Goal: Task Accomplishment & Management: Use online tool/utility

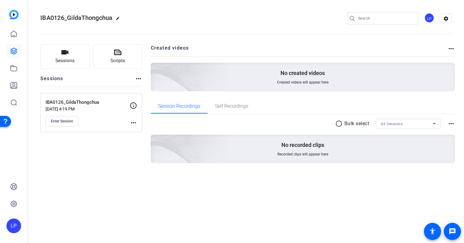
click at [131, 122] on mat-icon "more_horiz" at bounding box center [133, 122] width 7 height 7
click at [144, 132] on span "Edit Session" at bounding box center [149, 131] width 28 height 7
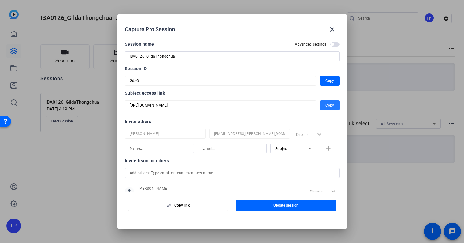
click at [330, 106] on span "Copy" at bounding box center [329, 105] width 9 height 7
click at [334, 31] on mat-icon "close" at bounding box center [332, 29] width 7 height 7
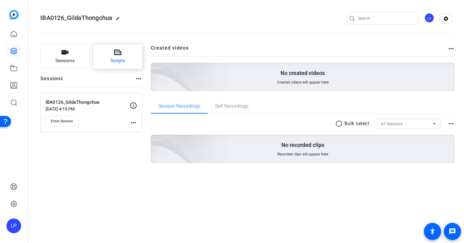
click at [119, 59] on span "Scripts" at bounding box center [117, 60] width 15 height 7
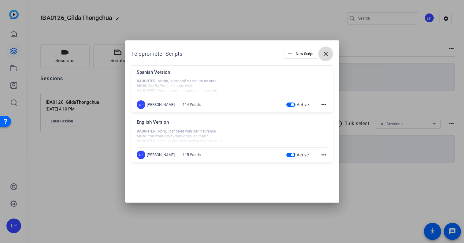
click at [324, 54] on mat-icon "close" at bounding box center [325, 53] width 7 height 7
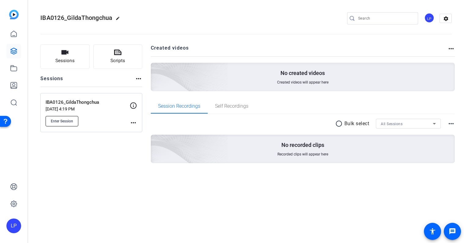
click at [64, 119] on span "Enter Session" at bounding box center [62, 121] width 22 height 5
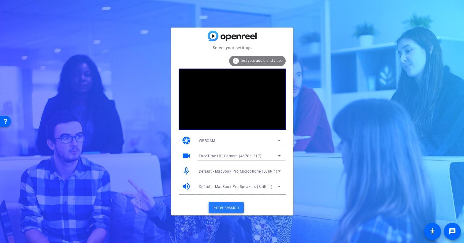
click at [231, 208] on span "Enter session" at bounding box center [226, 207] width 25 height 6
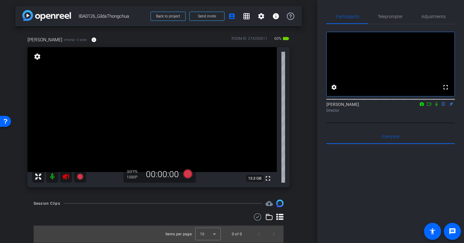
click at [65, 177] on icon at bounding box center [65, 176] width 7 height 7
click at [346, 204] on div at bounding box center [390, 219] width 128 height 151
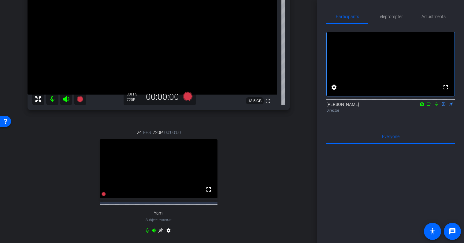
scroll to position [79, 0]
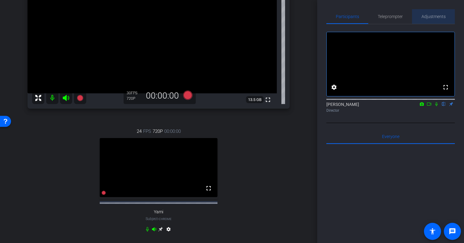
click at [434, 16] on span "Adjustments" at bounding box center [434, 16] width 24 height 4
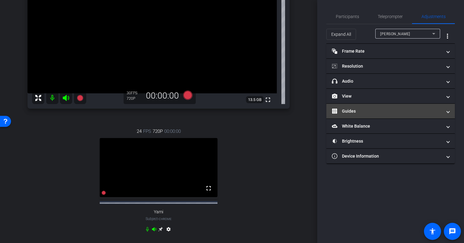
click at [365, 110] on mat-panel-title "Guides" at bounding box center [387, 111] width 110 height 6
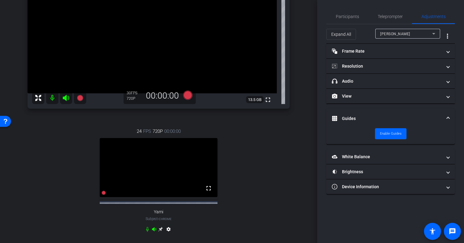
click at [370, 113] on mat-expansion-panel-header "Guides" at bounding box center [390, 119] width 128 height 20
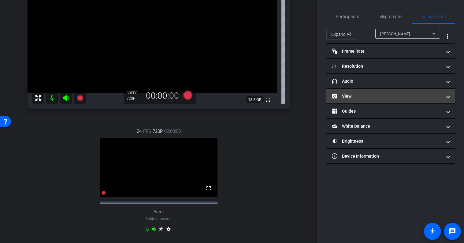
click at [365, 95] on mat-panel-title "View" at bounding box center [387, 96] width 110 height 6
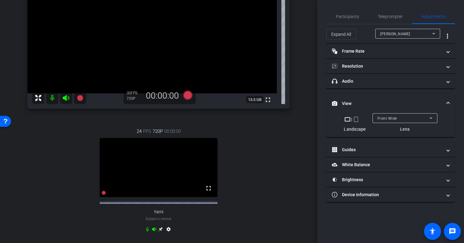
click at [357, 120] on mat-icon "crop_portrait" at bounding box center [355, 119] width 7 height 7
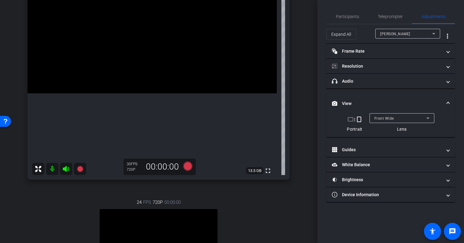
click at [356, 99] on mat-expansion-panel-header "View" at bounding box center [390, 104] width 128 height 20
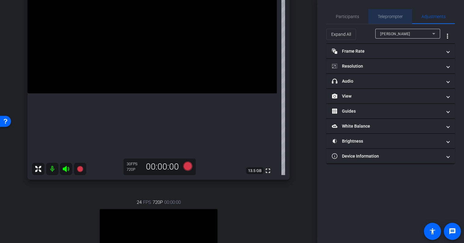
click at [394, 17] on span "Teleprompter" at bounding box center [390, 16] width 25 height 4
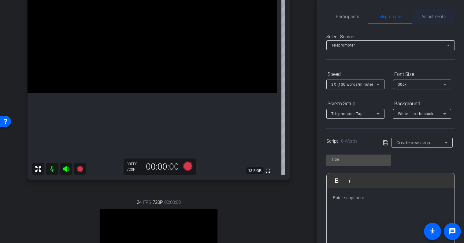
click at [430, 16] on span "Adjustments" at bounding box center [434, 16] width 24 height 4
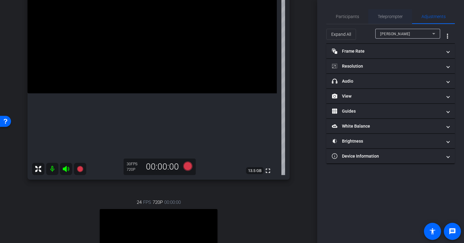
click at [395, 15] on span "Teleprompter" at bounding box center [390, 16] width 25 height 4
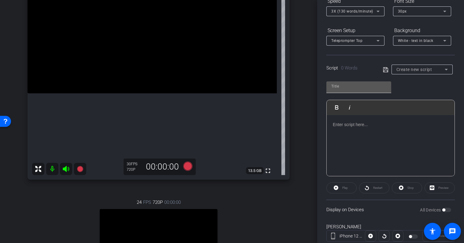
scroll to position [124, 0]
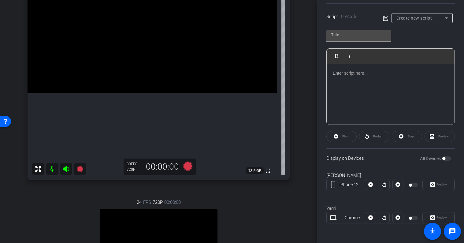
click at [420, 17] on span "Create new script" at bounding box center [414, 18] width 36 height 5
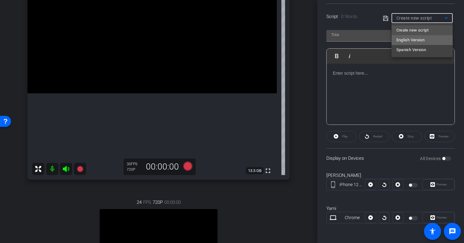
click at [417, 38] on span "English Version" at bounding box center [410, 39] width 28 height 7
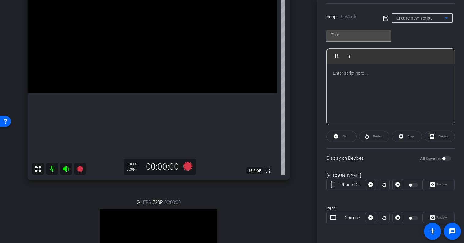
type input "English Version"
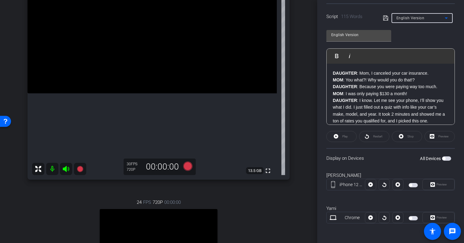
click at [414, 185] on span "button" at bounding box center [413, 185] width 9 height 4
click at [413, 218] on span "button" at bounding box center [413, 218] width 9 height 4
click at [343, 137] on span "Play" at bounding box center [345, 136] width 6 height 3
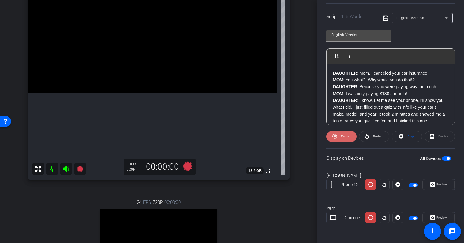
click at [342, 137] on span "Pause" at bounding box center [345, 136] width 8 height 3
click at [402, 136] on icon at bounding box center [401, 136] width 5 height 8
click at [437, 186] on span "Preview" at bounding box center [442, 184] width 10 height 3
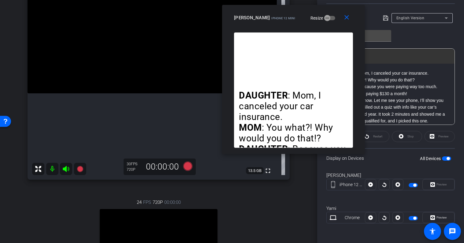
drag, startPoint x: 228, startPoint y: 52, endPoint x: 289, endPoint y: 10, distance: 74.6
click at [289, 10] on div "close [PERSON_NAME] iPhone 12 mini Resize" at bounding box center [293, 19] width 143 height 28
click at [373, 202] on div "Yami Chrome [GEOGRAPHIC_DATA]" at bounding box center [390, 217] width 128 height 33
click at [371, 215] on icon at bounding box center [370, 217] width 5 height 9
click at [441, 217] on span "Preview" at bounding box center [442, 217] width 10 height 3
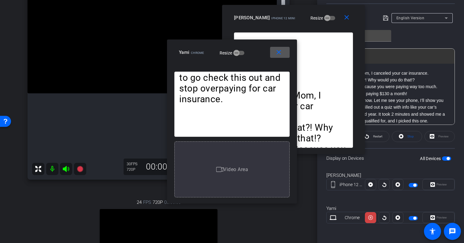
click at [279, 54] on mat-icon "close" at bounding box center [279, 53] width 8 height 8
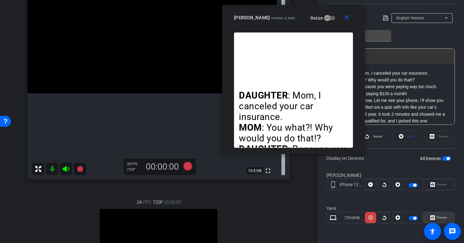
click at [437, 215] on span "Preview" at bounding box center [441, 217] width 12 height 9
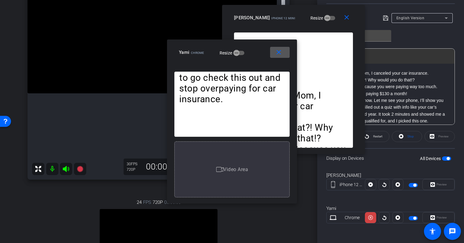
click at [281, 51] on mat-icon "close" at bounding box center [279, 53] width 8 height 8
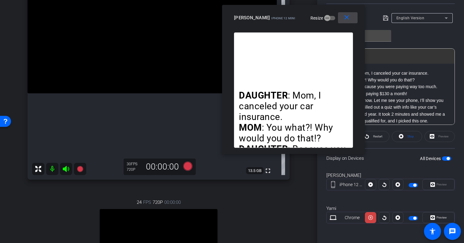
click at [346, 17] on mat-icon "close" at bounding box center [347, 18] width 8 height 8
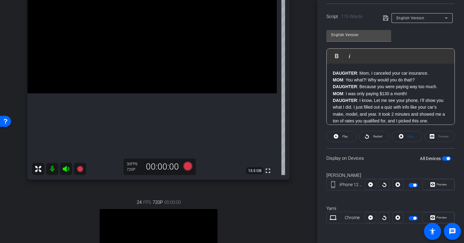
click at [397, 186] on div at bounding box center [397, 184] width 11 height 11
click at [398, 184] on div at bounding box center [397, 184] width 11 height 11
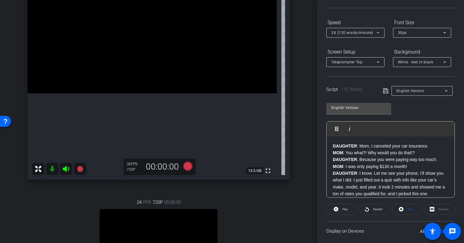
scroll to position [43, 0]
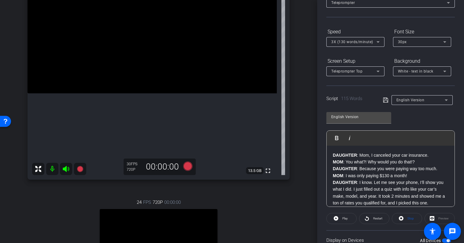
click at [364, 43] on span "3X (130 words/minute)" at bounding box center [352, 42] width 42 height 4
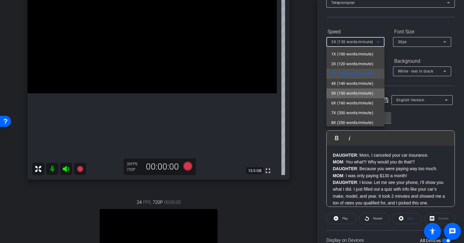
click at [360, 92] on span "5X (150 words/minute)" at bounding box center [352, 93] width 42 height 7
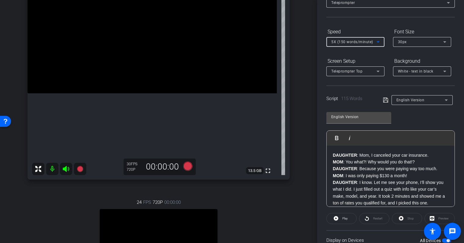
click at [359, 56] on div "Screen Setup" at bounding box center [355, 61] width 58 height 10
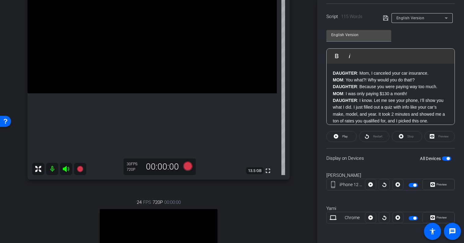
click at [370, 139] on div "Restart" at bounding box center [374, 136] width 30 height 11
click at [370, 136] on div "Restart" at bounding box center [374, 136] width 30 height 11
click at [408, 139] on div "Stop" at bounding box center [407, 136] width 30 height 11
click at [398, 132] on div "Stop" at bounding box center [407, 136] width 30 height 11
click at [345, 137] on span "Play" at bounding box center [345, 136] width 6 height 3
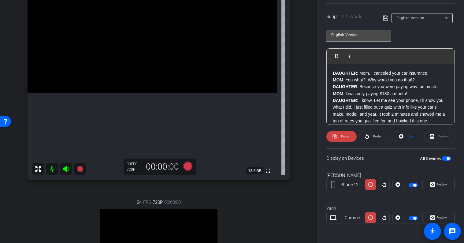
click at [437, 136] on div "Preview" at bounding box center [440, 136] width 30 height 11
click at [431, 135] on div "Preview" at bounding box center [440, 136] width 30 height 11
click at [431, 136] on div "Preview" at bounding box center [440, 136] width 30 height 11
click at [439, 185] on span "Preview" at bounding box center [442, 184] width 10 height 3
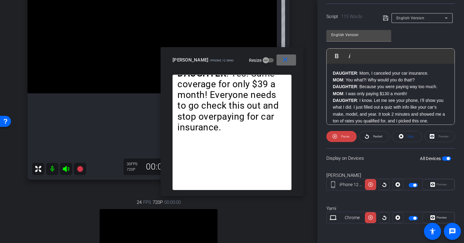
click at [282, 61] on mat-icon "close" at bounding box center [285, 60] width 8 height 8
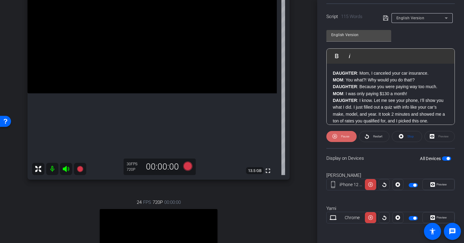
click at [344, 136] on span "Pause" at bounding box center [345, 136] width 8 height 3
click at [409, 136] on span "Stop" at bounding box center [410, 136] width 6 height 3
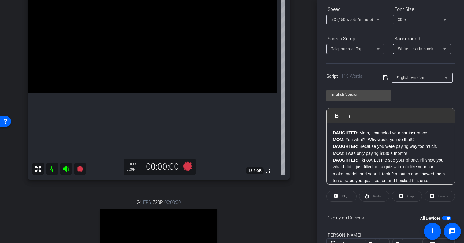
scroll to position [63, 0]
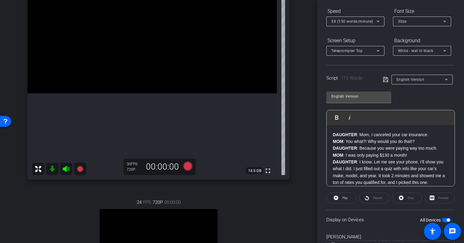
click at [355, 20] on span "5X (150 words/minute)" at bounding box center [352, 21] width 42 height 4
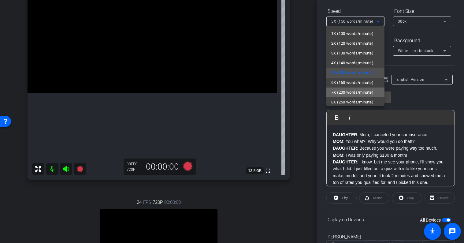
click at [359, 89] on span "7X (200 words/minute)" at bounding box center [352, 92] width 42 height 7
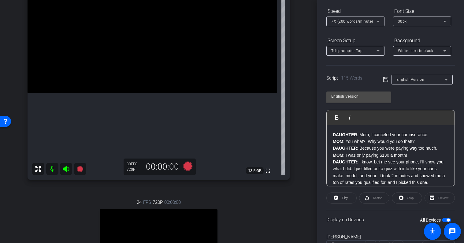
click at [359, 31] on div at bounding box center [355, 29] width 58 height 7
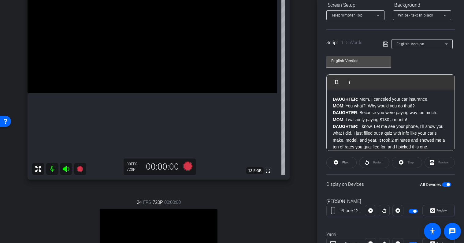
scroll to position [99, 0]
click at [403, 160] on div "Stop" at bounding box center [407, 162] width 30 height 11
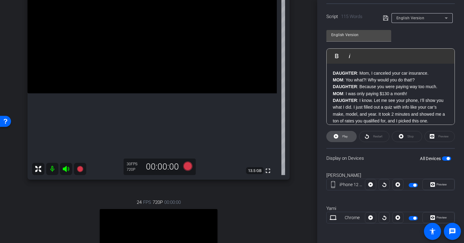
click at [338, 136] on span at bounding box center [342, 136] width 30 height 15
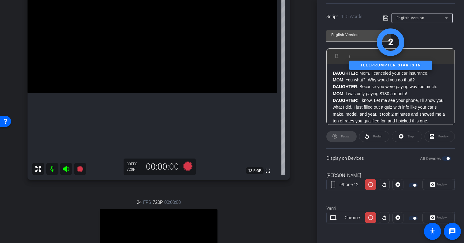
click at [437, 182] on div "Preview" at bounding box center [438, 184] width 32 height 11
click at [433, 186] on div "Preview" at bounding box center [438, 184] width 32 height 11
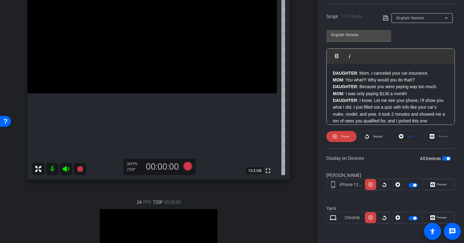
click at [433, 186] on icon at bounding box center [432, 184] width 5 height 5
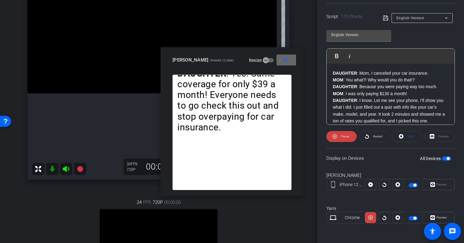
click at [281, 62] on mat-icon "close" at bounding box center [285, 60] width 8 height 8
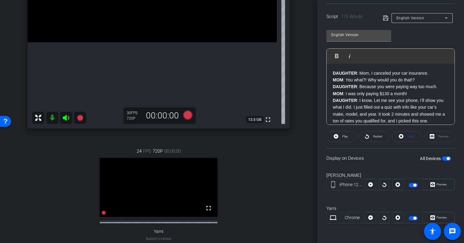
scroll to position [0, 0]
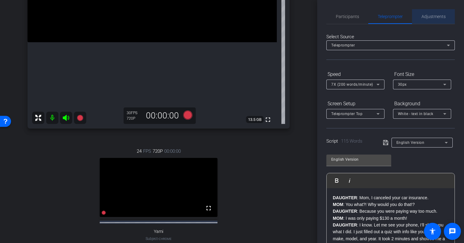
click at [434, 17] on span "Adjustments" at bounding box center [434, 16] width 24 height 4
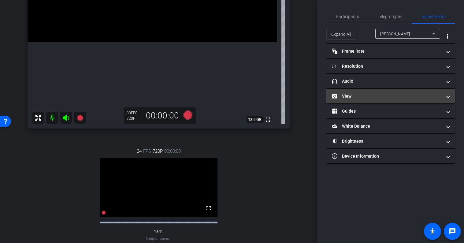
click at [373, 98] on mat-panel-title "View" at bounding box center [387, 96] width 110 height 6
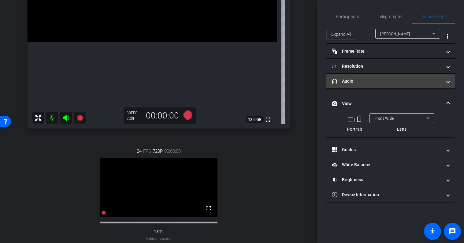
click at [383, 84] on mat-expansion-panel-header "headphone icon Audio" at bounding box center [390, 81] width 128 height 15
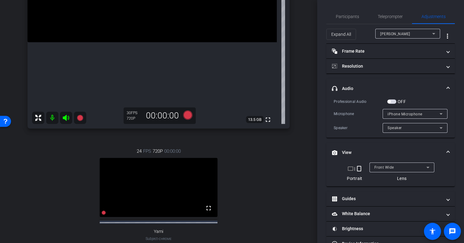
click at [380, 81] on mat-expansion-panel-header "headphone icon Audio" at bounding box center [390, 89] width 128 height 20
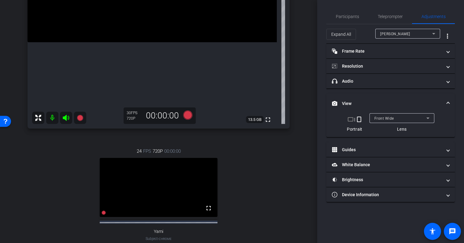
click at [372, 103] on mat-panel-title "View" at bounding box center [387, 103] width 110 height 6
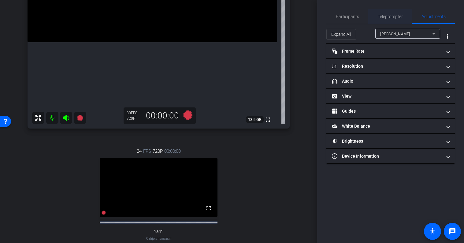
click at [390, 17] on span "Teleprompter" at bounding box center [390, 16] width 25 height 4
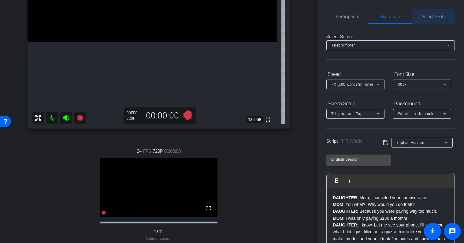
click at [432, 19] on span "Adjustments" at bounding box center [434, 16] width 24 height 4
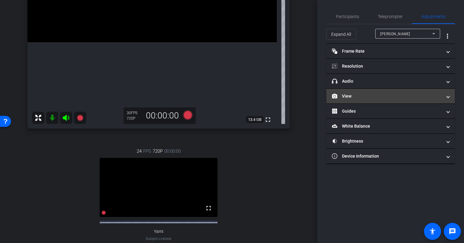
click at [374, 95] on mat-panel-title "View" at bounding box center [387, 96] width 110 height 6
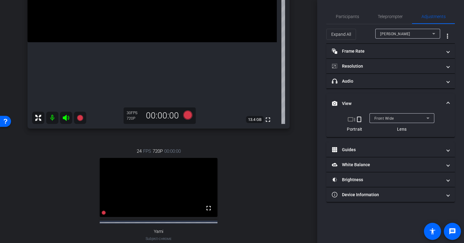
click at [371, 102] on mat-panel-title "View" at bounding box center [387, 103] width 110 height 6
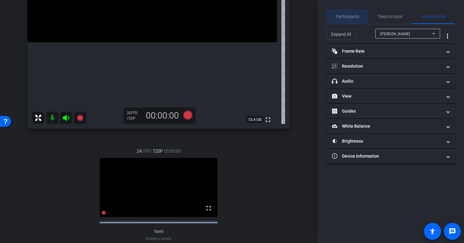
click at [344, 19] on span "Participants" at bounding box center [347, 16] width 23 height 15
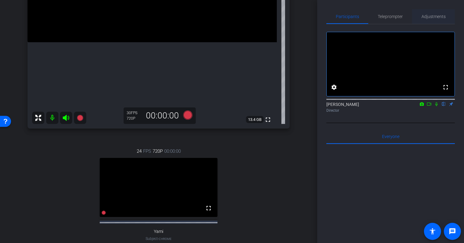
click at [440, 18] on span "Adjustments" at bounding box center [434, 16] width 24 height 4
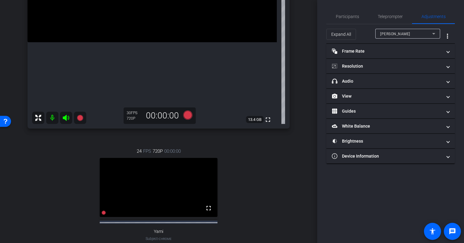
click at [400, 33] on span "[PERSON_NAME]" at bounding box center [395, 34] width 30 height 4
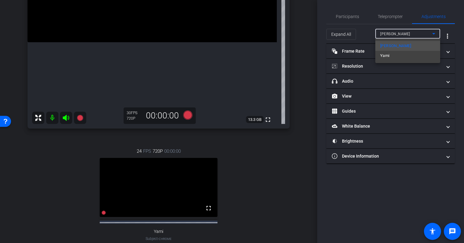
click at [403, 32] on div at bounding box center [232, 121] width 464 height 243
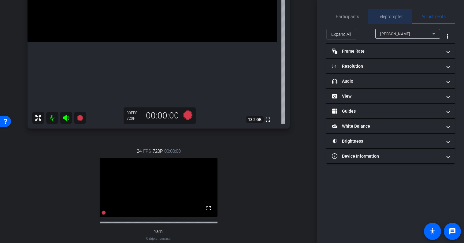
click at [397, 15] on span "Teleprompter" at bounding box center [390, 16] width 25 height 4
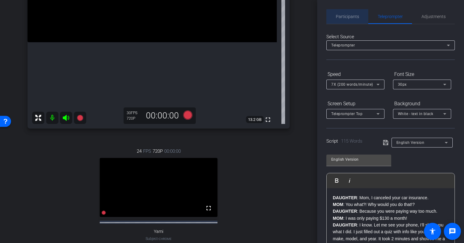
click at [355, 18] on span "Participants" at bounding box center [347, 16] width 23 height 4
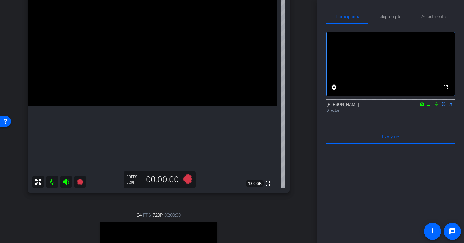
scroll to position [66, 0]
click at [392, 17] on span "Teleprompter" at bounding box center [390, 16] width 25 height 4
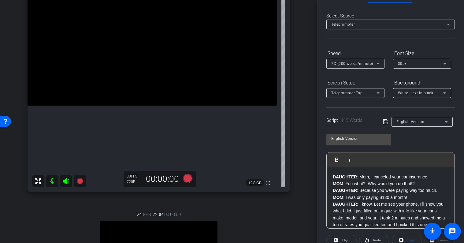
scroll to position [0, 0]
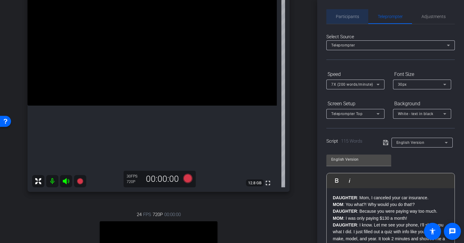
click at [347, 17] on span "Participants" at bounding box center [347, 16] width 23 height 4
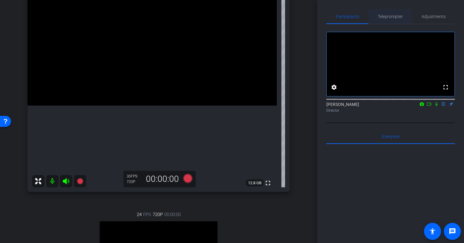
click at [387, 16] on span "Teleprompter" at bounding box center [390, 16] width 25 height 4
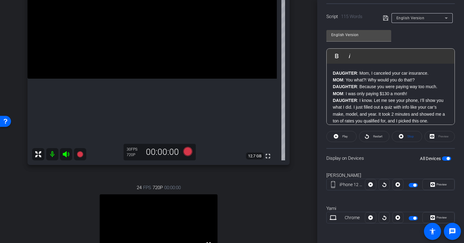
scroll to position [90, 0]
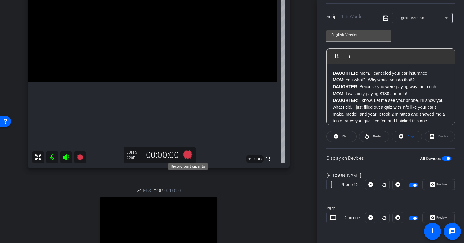
click at [189, 156] on icon at bounding box center [187, 154] width 9 height 9
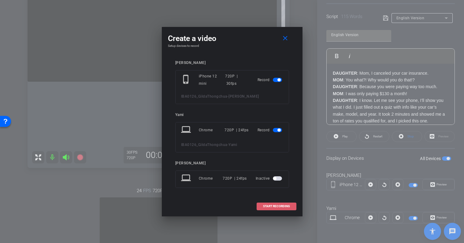
click at [279, 206] on span "START RECORDING" at bounding box center [276, 206] width 27 height 3
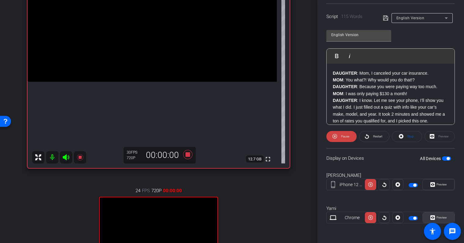
click at [443, 217] on span "Preview" at bounding box center [442, 217] width 10 height 3
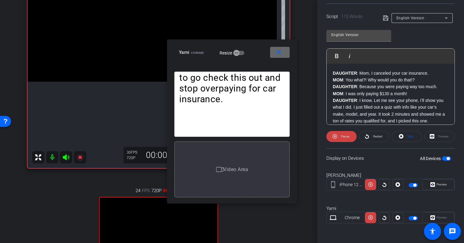
click at [280, 55] on mat-icon "close" at bounding box center [279, 53] width 8 height 8
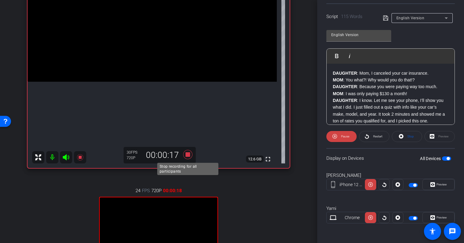
click at [188, 153] on icon at bounding box center [187, 154] width 9 height 9
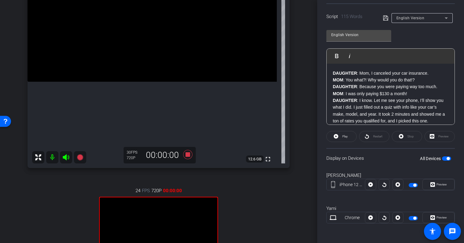
click at [419, 111] on p "DAUGHTER : I know. Let me see your phone, I’ll show you what I did. I just fill…" at bounding box center [391, 111] width 116 height 28
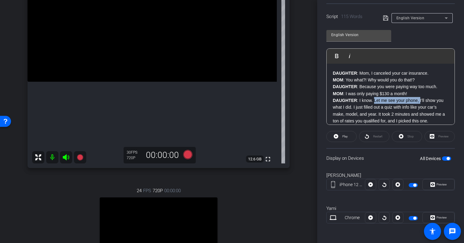
drag, startPoint x: 420, startPoint y: 100, endPoint x: 374, endPoint y: 102, distance: 45.6
click at [374, 102] on p "DAUGHTER : I know. Let me see your phone, I’ll show you what I did. I just fill…" at bounding box center [391, 111] width 116 height 28
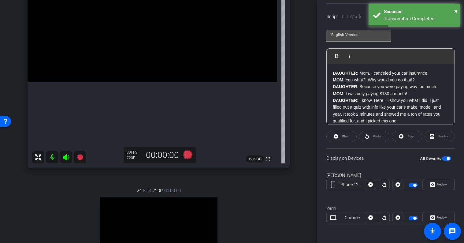
click at [402, 107] on p "DAUGHTER : I know. Here I’ll show you what I did. I just filled out a quiz with…" at bounding box center [391, 111] width 116 height 28
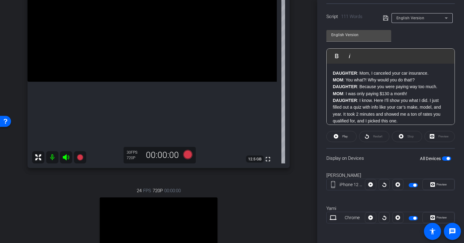
click at [392, 99] on p "DAUGHTER : I know. Here I’ll show you what I did. I just filled out a quiz with…" at bounding box center [391, 111] width 116 height 28
click at [379, 99] on p "DAUGHTER : I know. Here I’ll show you what I did. I just filled out a quiz with…" at bounding box center [391, 111] width 116 height 28
click at [383, 99] on p "DAUGHTER : I know. Here I’ll show you what I did. I just filled out a quiz with…" at bounding box center [391, 111] width 116 height 28
click at [381, 100] on p "DAUGHTER : I know. Here I’ll show you what I did. I just filled out a quiz with…" at bounding box center [391, 111] width 116 height 28
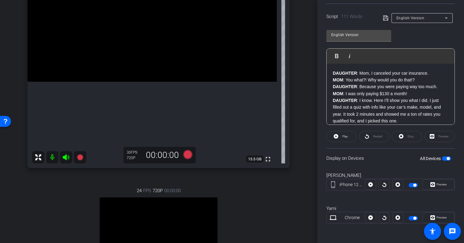
click at [384, 18] on icon at bounding box center [386, 17] width 6 height 7
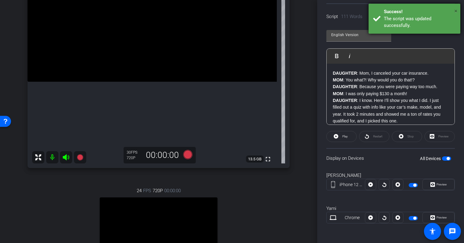
click at [456, 10] on span "×" at bounding box center [455, 10] width 3 height 7
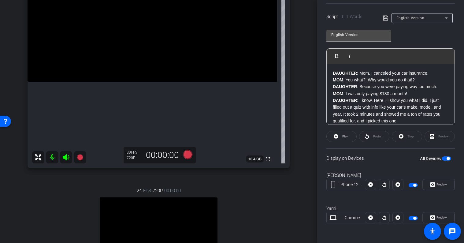
click at [386, 17] on icon at bounding box center [385, 18] width 5 height 5
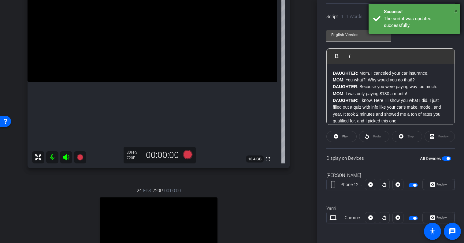
click at [455, 9] on span "×" at bounding box center [455, 10] width 3 height 7
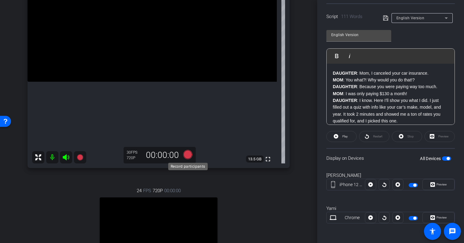
click at [191, 156] on icon at bounding box center [187, 154] width 9 height 9
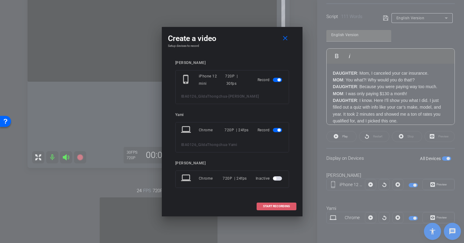
click at [277, 206] on span "START RECORDING" at bounding box center [276, 206] width 27 height 3
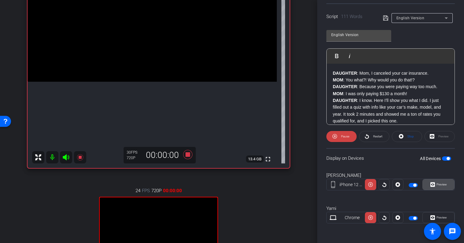
click at [437, 184] on span "Preview" at bounding box center [442, 184] width 10 height 3
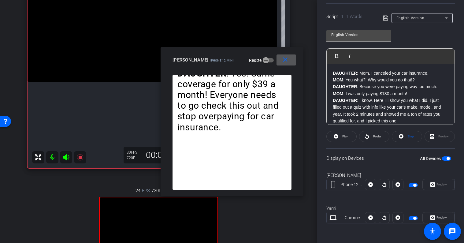
click at [285, 61] on mat-icon "close" at bounding box center [285, 60] width 8 height 8
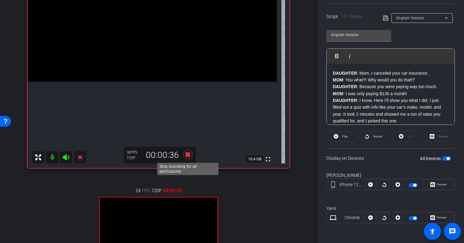
click at [187, 155] on icon at bounding box center [187, 154] width 9 height 9
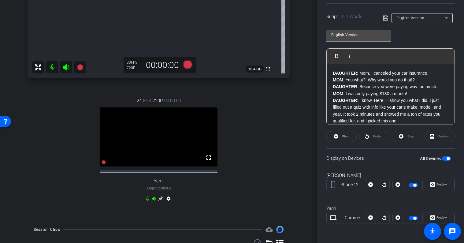
scroll to position [239, 0]
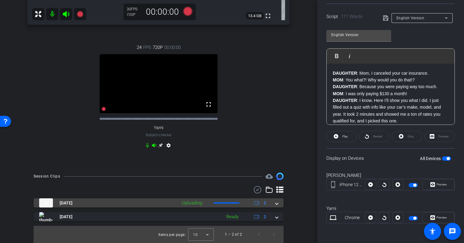
click at [276, 203] on span at bounding box center [277, 203] width 2 height 6
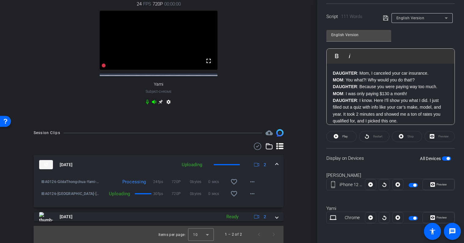
scroll to position [282, 0]
click at [276, 163] on span at bounding box center [277, 165] width 2 height 6
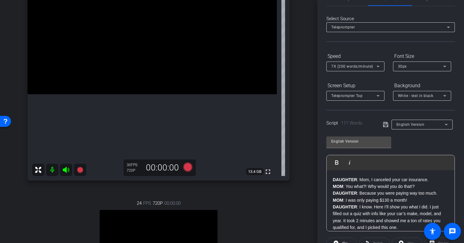
scroll to position [19, 0]
click at [189, 167] on icon at bounding box center [187, 166] width 9 height 9
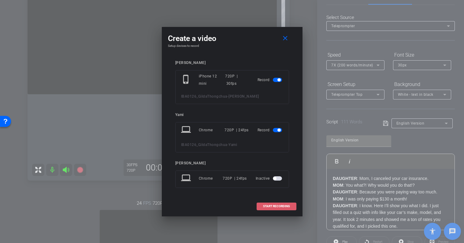
click at [284, 206] on span "START RECORDING" at bounding box center [276, 206] width 27 height 3
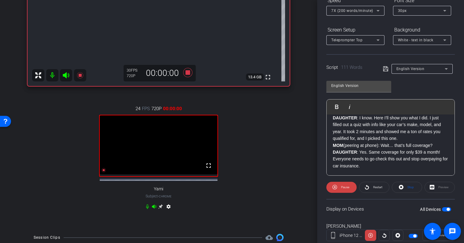
scroll to position [99, 0]
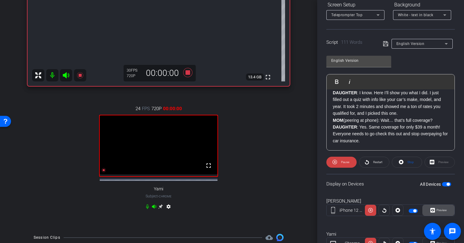
click at [433, 209] on icon at bounding box center [432, 210] width 5 height 9
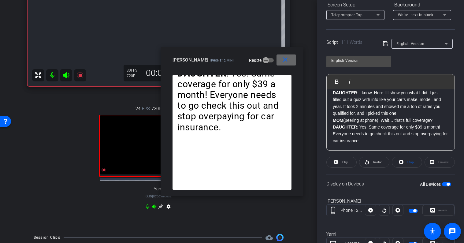
click at [288, 61] on mat-icon "close" at bounding box center [285, 60] width 8 height 8
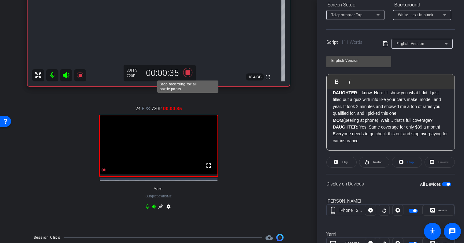
click at [190, 72] on icon at bounding box center [187, 72] width 15 height 11
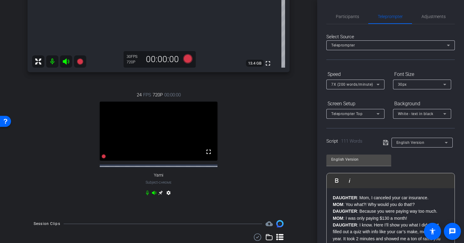
scroll to position [253, 0]
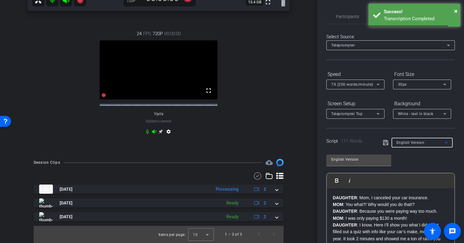
click at [409, 141] on span "English Version" at bounding box center [410, 142] width 28 height 4
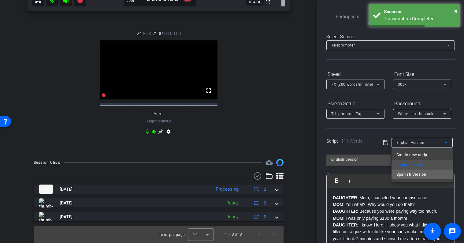
click at [409, 173] on span "Spanish Version" at bounding box center [411, 174] width 30 height 7
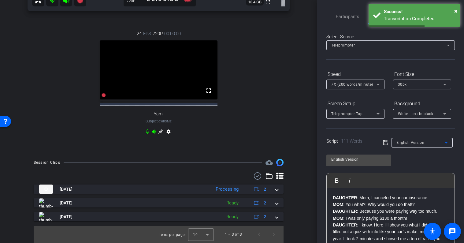
type input "Spanish Version"
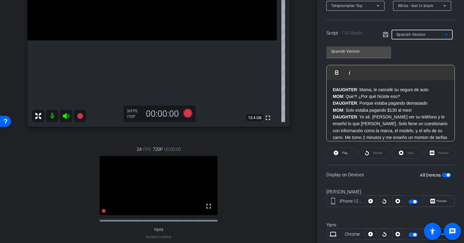
scroll to position [124, 0]
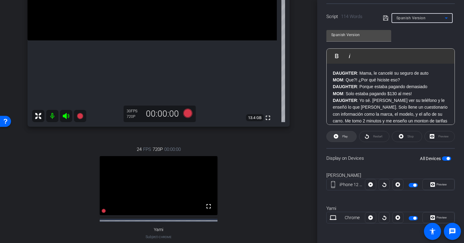
click at [344, 135] on span "Play" at bounding box center [345, 136] width 6 height 3
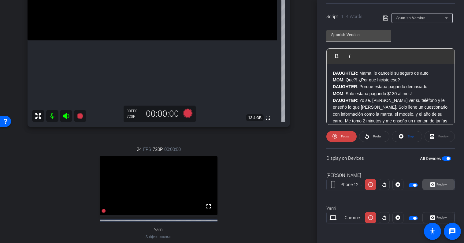
click at [437, 188] on span "Preview" at bounding box center [441, 184] width 12 height 9
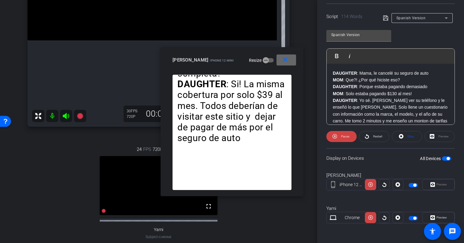
click at [286, 62] on mat-icon "close" at bounding box center [285, 60] width 8 height 8
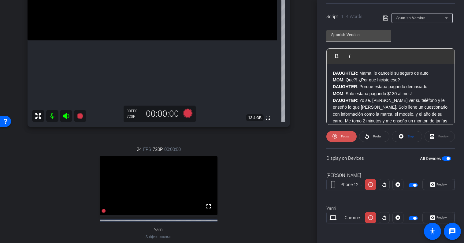
click at [347, 135] on span "Pause" at bounding box center [345, 136] width 8 height 3
click at [408, 136] on span "Stop" at bounding box center [410, 136] width 6 height 3
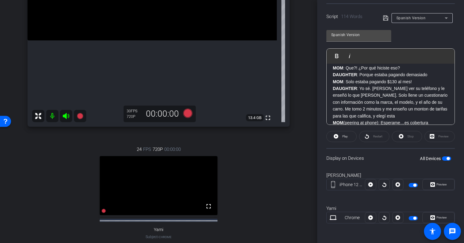
scroll to position [20, 0]
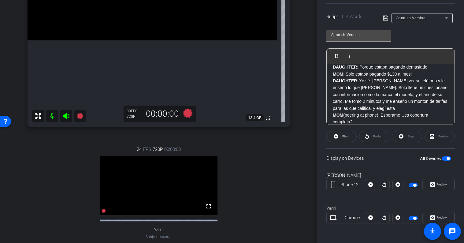
click at [395, 85] on p "DAUGHTER : Yo sé. [PERSON_NAME] ver su teléfono y le enseñó lo que [PERSON_NAME…" at bounding box center [391, 94] width 116 height 34
click at [454, 228] on mat-icon "message" at bounding box center [452, 231] width 7 height 7
drag, startPoint x: 372, startPoint y: 81, endPoint x: 439, endPoint y: 81, distance: 67.3
click at [439, 81] on p "DAUGHTER : Yo sé. [PERSON_NAME] ver su teléfono y le enseñó lo que [PERSON_NAME…" at bounding box center [391, 94] width 116 height 34
click at [384, 16] on icon at bounding box center [385, 18] width 5 height 5
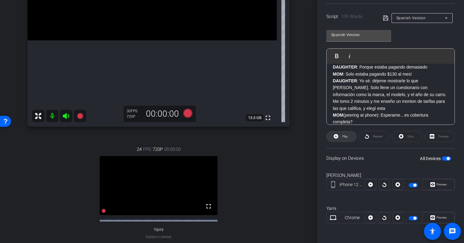
click at [341, 136] on span "Play" at bounding box center [344, 136] width 7 height 9
click at [436, 186] on span "Preview" at bounding box center [441, 184] width 12 height 9
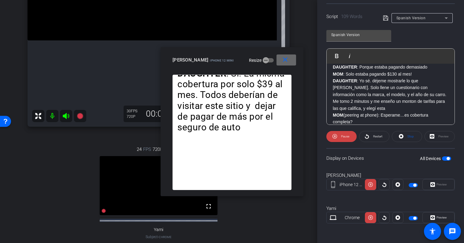
click at [285, 61] on mat-icon "close" at bounding box center [285, 60] width 8 height 8
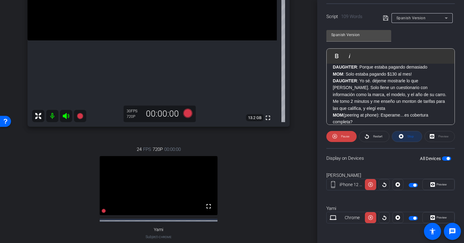
click at [409, 135] on span "Stop" at bounding box center [410, 136] width 6 height 3
click at [406, 135] on div "Stop" at bounding box center [407, 136] width 30 height 11
click at [401, 135] on div "Stop" at bounding box center [407, 136] width 30 height 11
drag, startPoint x: 345, startPoint y: 134, endPoint x: 324, endPoint y: 148, distance: 25.4
click at [324, 148] on div "Participants Teleprompter Adjustments settings [PERSON_NAME] flip Director Ever…" at bounding box center [390, 121] width 147 height 243
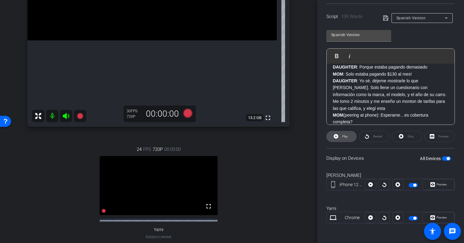
click at [341, 135] on span "Play" at bounding box center [344, 136] width 7 height 9
click at [436, 184] on span "Preview" at bounding box center [441, 184] width 12 height 9
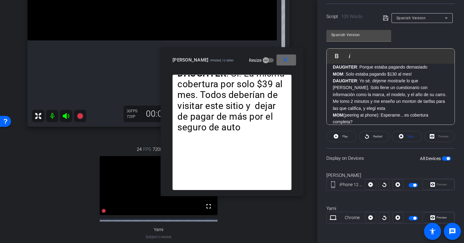
click at [287, 58] on mat-icon "close" at bounding box center [285, 60] width 8 height 8
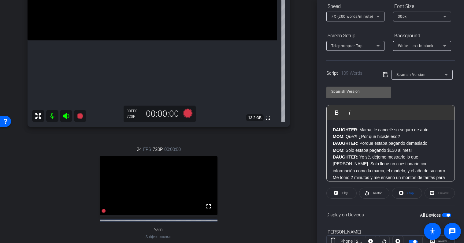
scroll to position [60, 0]
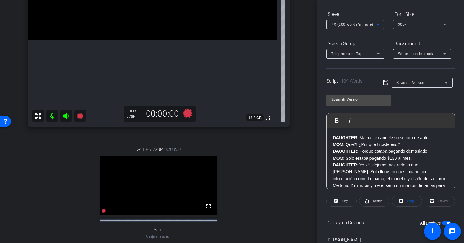
click at [363, 22] on div "7X (200 words/minute)" at bounding box center [353, 24] width 45 height 8
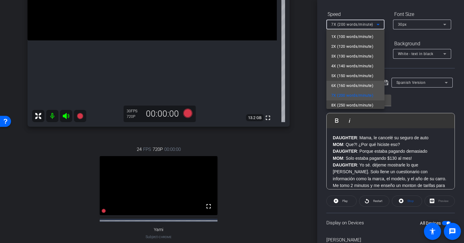
drag, startPoint x: 356, startPoint y: 75, endPoint x: 355, endPoint y: 86, distance: 10.4
click at [355, 86] on div "1X (100 words/minute) 2X (120 words/minute) 3X (130 words/minute) 4X (140 words…" at bounding box center [355, 69] width 58 height 80
click at [353, 83] on span "6X (160 words/minute)" at bounding box center [352, 85] width 42 height 7
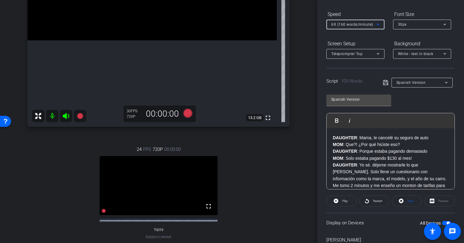
click at [363, 34] on div at bounding box center [355, 32] width 58 height 7
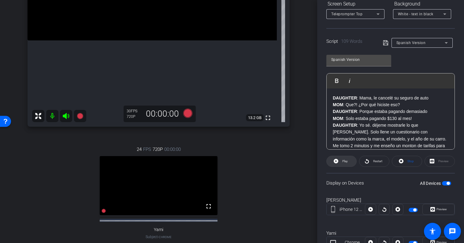
scroll to position [103, 0]
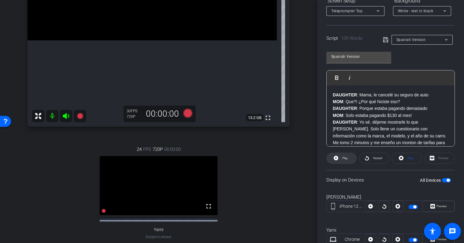
click at [346, 158] on span "Play" at bounding box center [345, 157] width 6 height 3
click at [434, 159] on div "Preview" at bounding box center [440, 158] width 30 height 11
click at [441, 203] on span "Preview" at bounding box center [441, 206] width 12 height 9
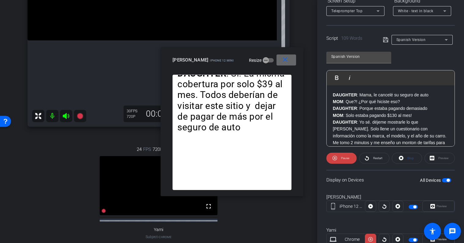
click at [285, 60] on mat-icon "close" at bounding box center [285, 60] width 8 height 8
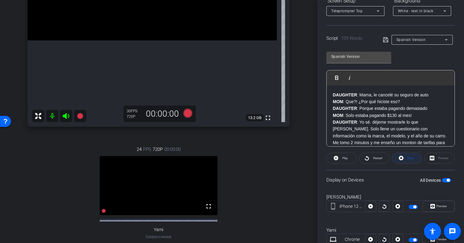
click at [402, 158] on icon at bounding box center [401, 158] width 5 height 5
click at [402, 158] on div "Stop" at bounding box center [407, 158] width 30 height 11
click at [400, 158] on div "Stop" at bounding box center [407, 158] width 30 height 11
click at [401, 158] on div "Stop" at bounding box center [407, 158] width 30 height 11
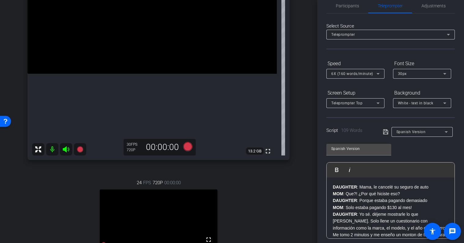
scroll to position [0, 0]
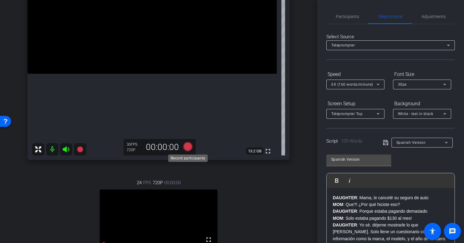
click at [186, 146] on icon at bounding box center [187, 146] width 9 height 9
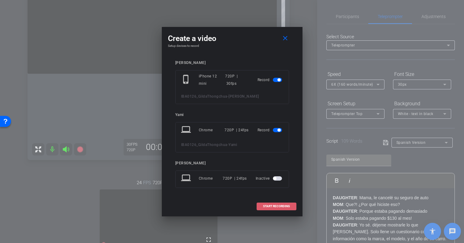
click at [277, 206] on span "START RECORDING" at bounding box center [276, 206] width 27 height 3
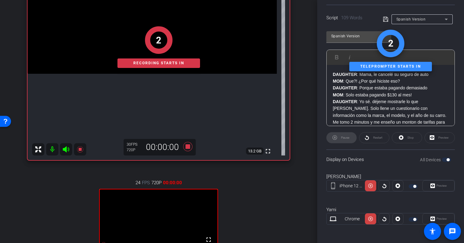
scroll to position [124, 0]
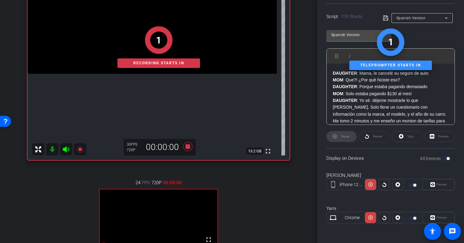
click at [440, 214] on div "Preview" at bounding box center [438, 217] width 32 height 11
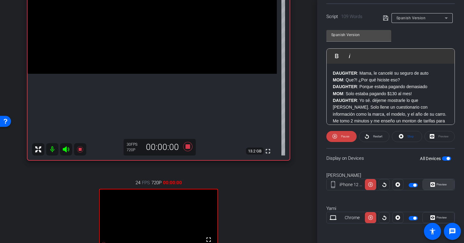
click at [439, 182] on span "Preview" at bounding box center [441, 184] width 12 height 9
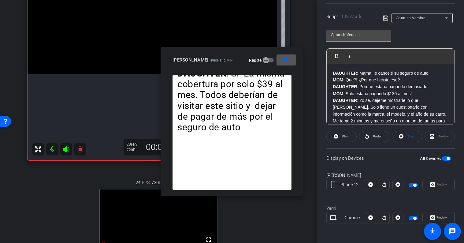
click at [285, 59] on mat-icon "close" at bounding box center [285, 60] width 8 height 8
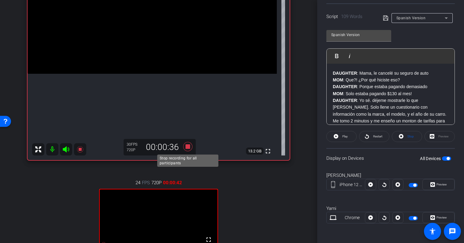
click at [188, 147] on icon at bounding box center [187, 146] width 9 height 9
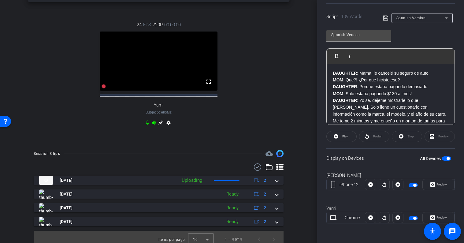
scroll to position [266, 0]
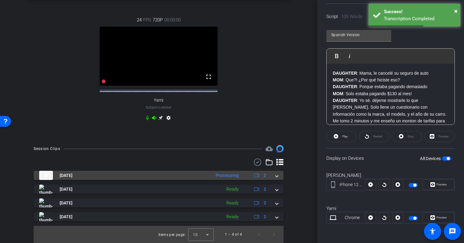
click at [277, 176] on span at bounding box center [277, 175] width 2 height 6
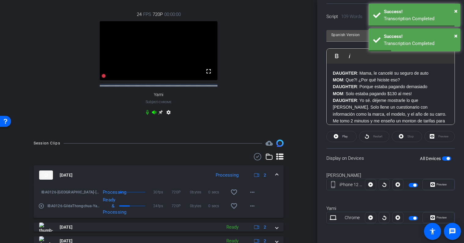
click at [277, 178] on span at bounding box center [277, 175] width 2 height 6
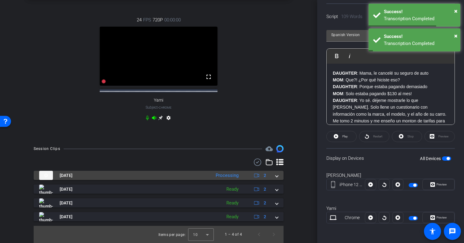
click at [277, 179] on mat-expansion-panel-header "[DATE] Processing 2" at bounding box center [159, 175] width 250 height 9
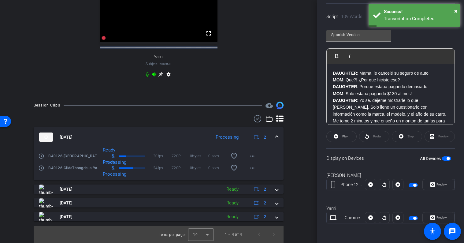
scroll to position [310, 0]
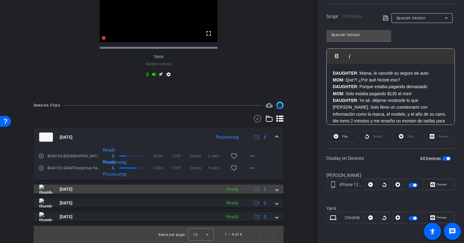
click at [276, 190] on span at bounding box center [277, 189] width 2 height 6
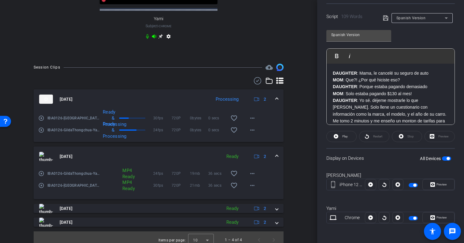
scroll to position [351, 0]
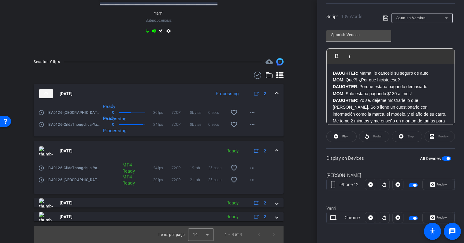
click at [274, 152] on div "[DATE] Ready 2" at bounding box center [157, 150] width 236 height 9
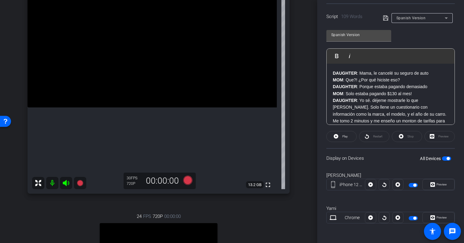
scroll to position [64, 0]
click at [188, 180] on icon at bounding box center [187, 180] width 9 height 9
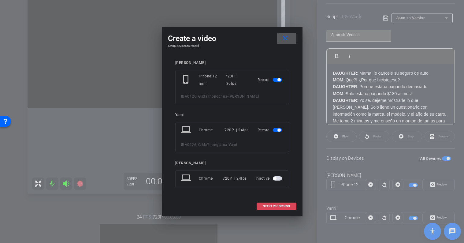
click at [274, 206] on span "START RECORDING" at bounding box center [276, 206] width 27 height 3
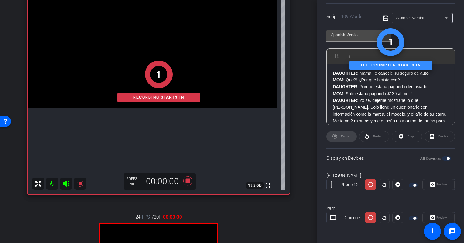
click at [436, 183] on div "Preview" at bounding box center [438, 184] width 32 height 11
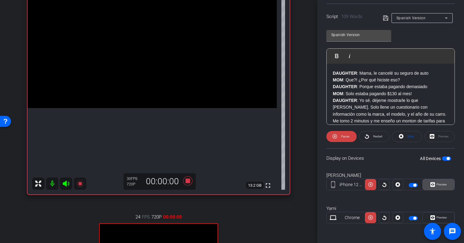
click at [437, 184] on span "Preview" at bounding box center [442, 184] width 10 height 3
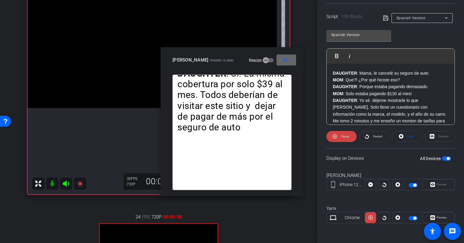
click at [291, 60] on span at bounding box center [287, 60] width 20 height 15
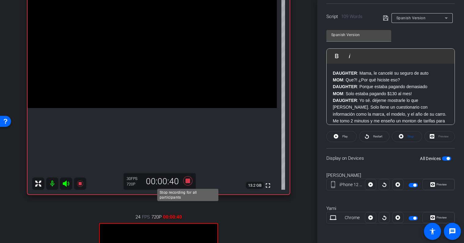
click at [188, 178] on icon at bounding box center [187, 180] width 9 height 9
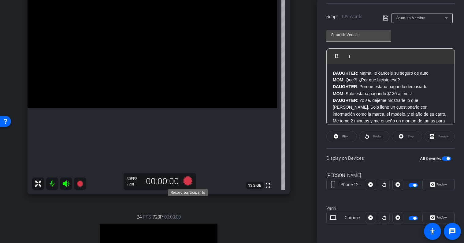
click at [188, 180] on icon at bounding box center [187, 180] width 9 height 9
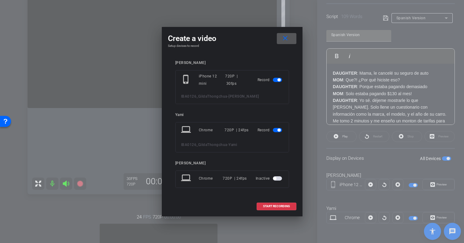
click at [290, 37] on span at bounding box center [287, 38] width 20 height 15
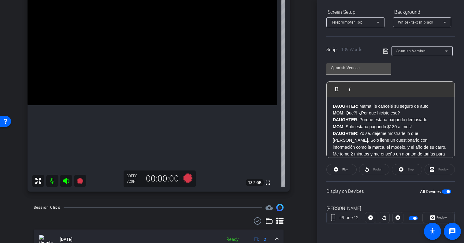
scroll to position [91, 0]
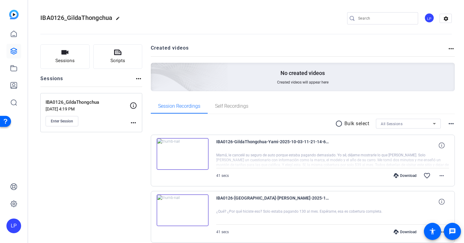
click at [339, 121] on mat-icon "radio_button_unchecked" at bounding box center [339, 123] width 9 height 7
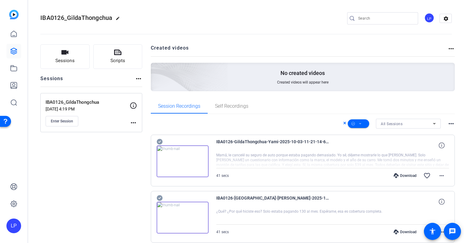
click at [390, 124] on span "All Sessions" at bounding box center [392, 124] width 22 height 4
click at [396, 125] on div at bounding box center [232, 121] width 464 height 243
click at [362, 123] on span at bounding box center [358, 123] width 21 height 15
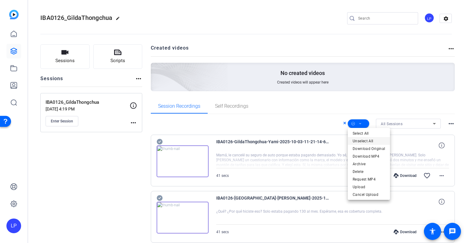
click at [362, 139] on span "Unselect All" at bounding box center [369, 140] width 32 height 7
click at [359, 123] on div at bounding box center [232, 121] width 464 height 243
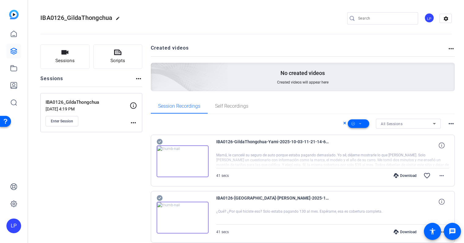
click at [359, 123] on icon at bounding box center [360, 124] width 3 height 8
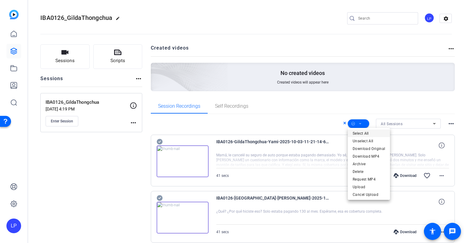
click at [359, 136] on span "Select All" at bounding box center [369, 133] width 32 height 7
click at [359, 122] on div at bounding box center [232, 121] width 464 height 243
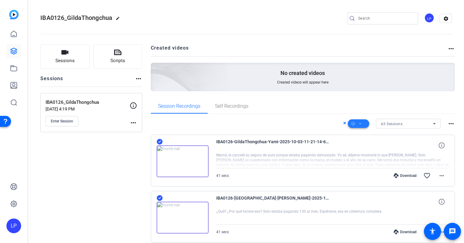
click at [359, 125] on icon at bounding box center [360, 124] width 3 height 8
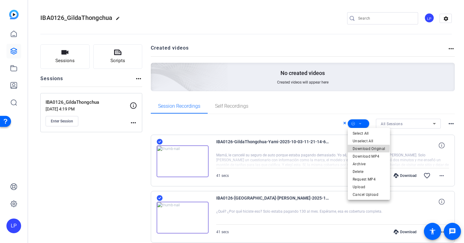
click at [362, 147] on span "Download Original" at bounding box center [369, 148] width 32 height 7
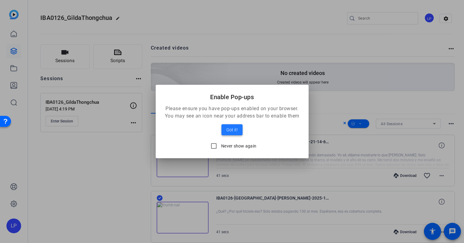
click at [235, 128] on span "Got it!" at bounding box center [231, 129] width 11 height 7
